Goal: Navigation & Orientation: Find specific page/section

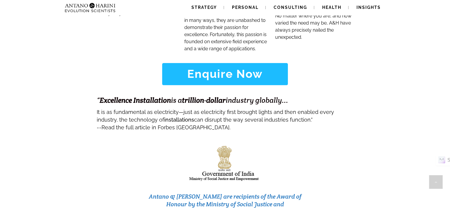
scroll to position [2545, 0]
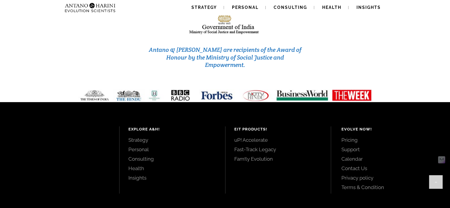
click at [270, 129] on div "EIT Products! uP! Accelerate Fast-Track Legacy Fam!ly Evolution" at bounding box center [278, 159] width 106 height 67
click at [353, 137] on link "Pricing" at bounding box center [388, 140] width 95 height 7
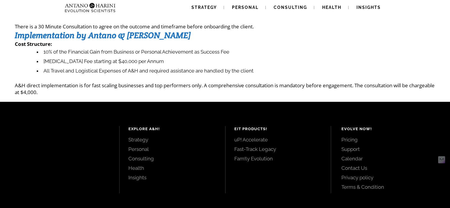
scroll to position [138, 0]
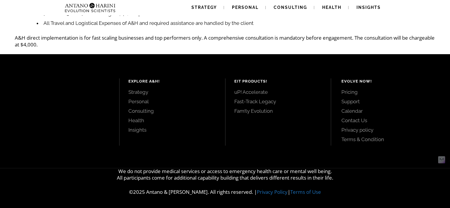
click at [359, 121] on link "Contact Us" at bounding box center [388, 120] width 95 height 7
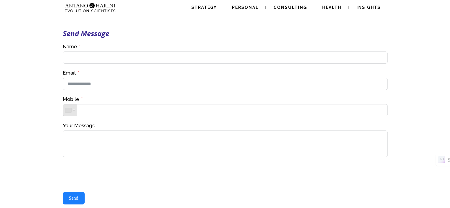
click at [82, 1] on img at bounding box center [78, 7] width 32 height 15
